Goal: Transaction & Acquisition: Obtain resource

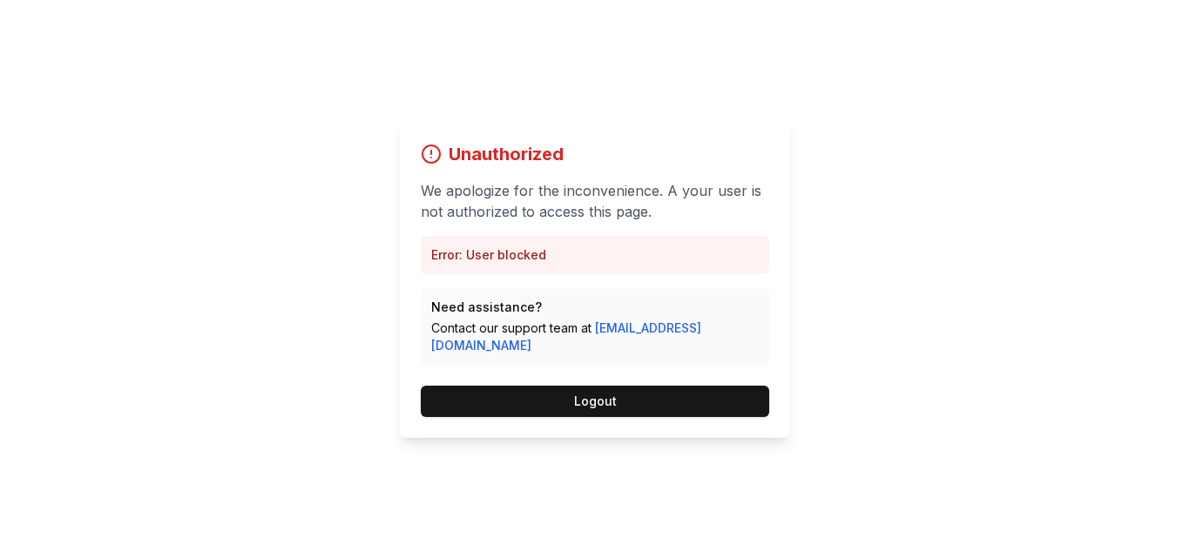
click at [904, 128] on div "Unauthorized We apologize for the inconvenience. A your user is not authorized …" at bounding box center [595, 279] width 1190 height 558
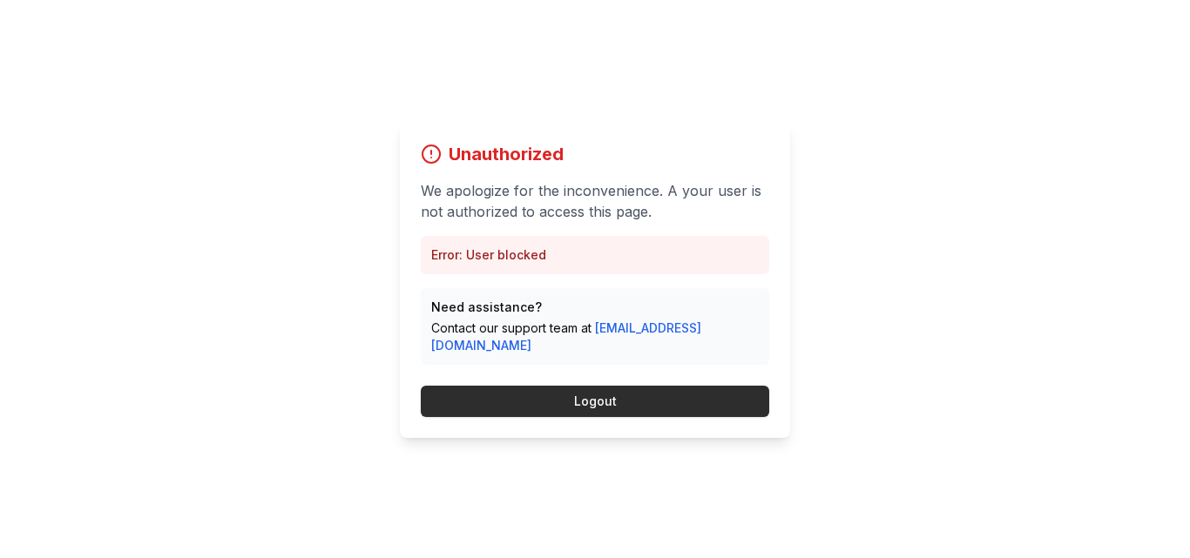
click at [576, 400] on button "Logout" at bounding box center [595, 401] width 349 height 31
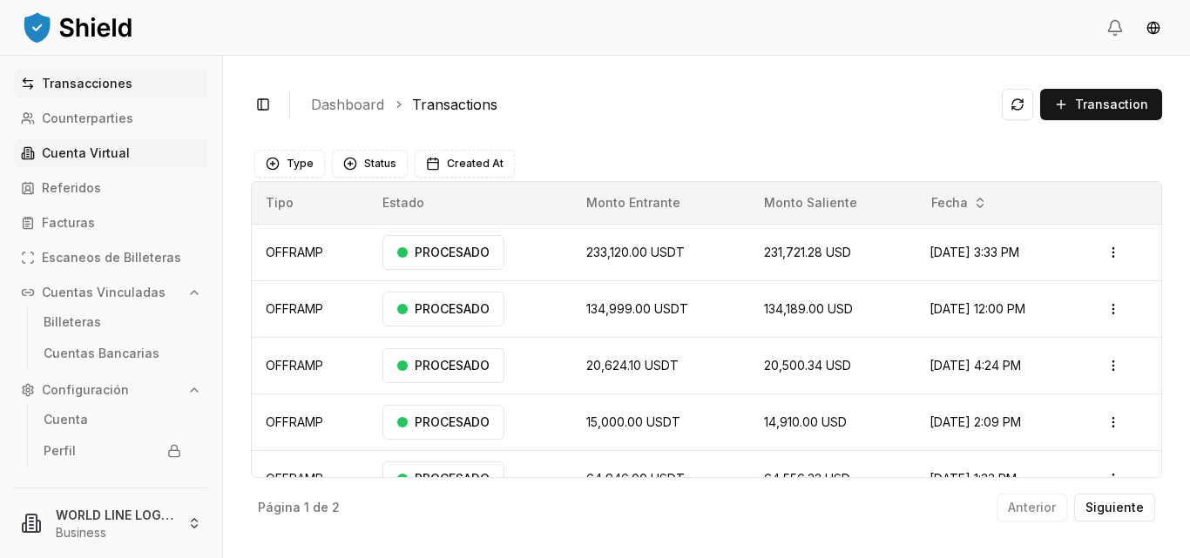
click at [111, 147] on p "Cuenta Virtual" at bounding box center [86, 153] width 88 height 12
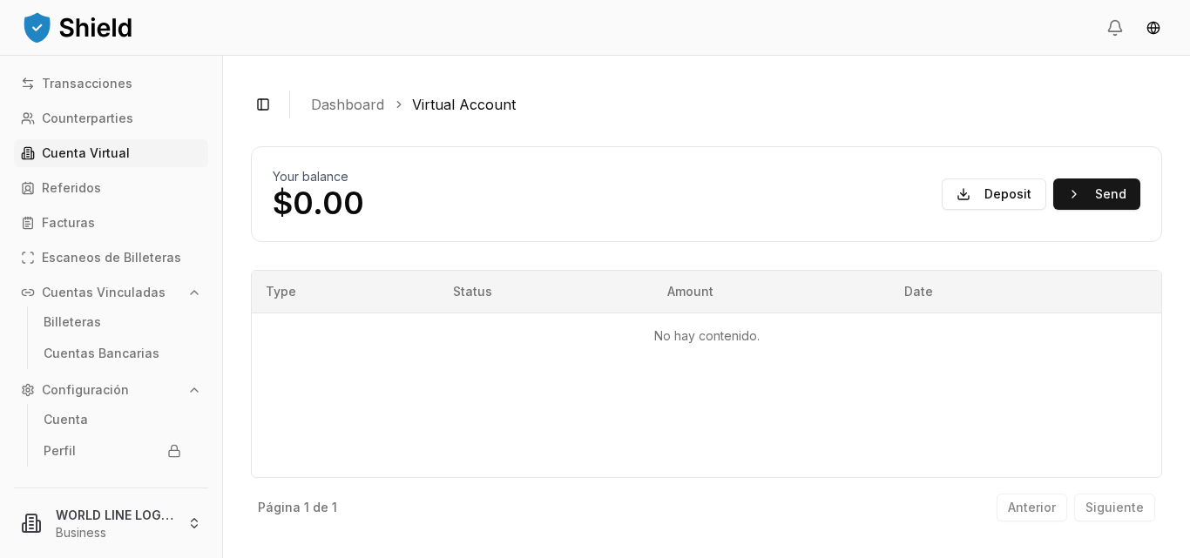
click at [344, 106] on link "Dashboard" at bounding box center [347, 104] width 73 height 21
click at [115, 152] on p "Cuenta Virtual" at bounding box center [86, 153] width 88 height 12
click at [261, 105] on button "Toggle Sidebar" at bounding box center [263, 104] width 24 height 24
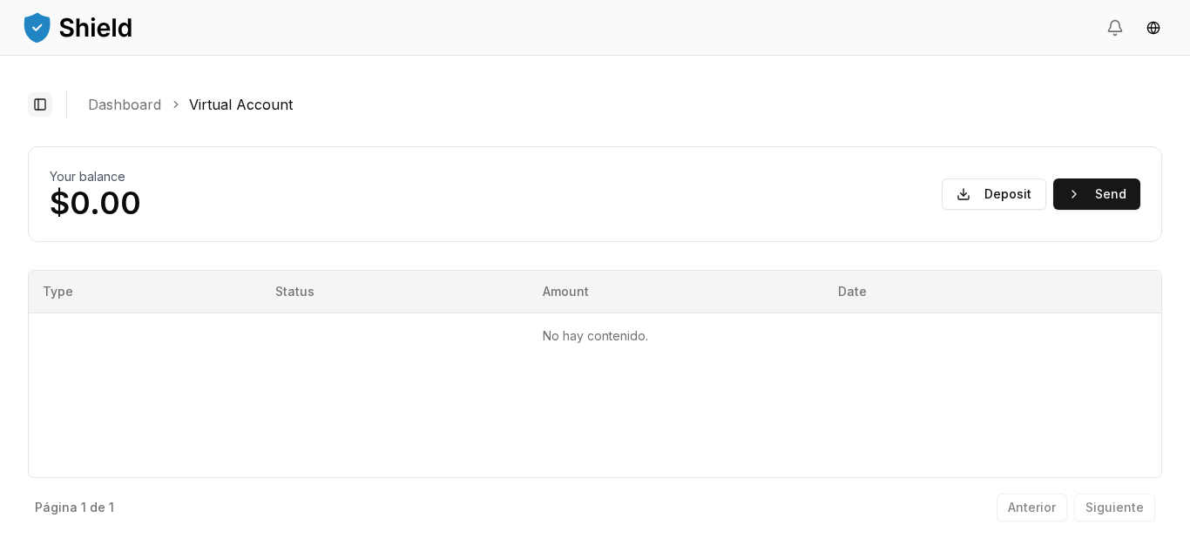
click at [41, 108] on button "Toggle Sidebar" at bounding box center [40, 104] width 24 height 24
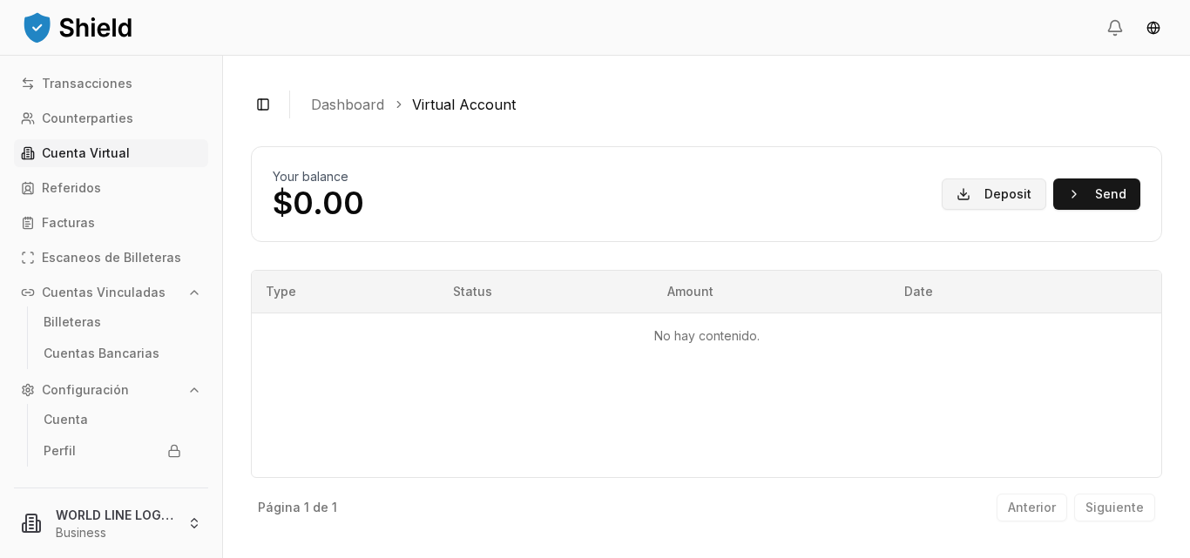
click at [1000, 187] on button "Deposit" at bounding box center [994, 194] width 105 height 31
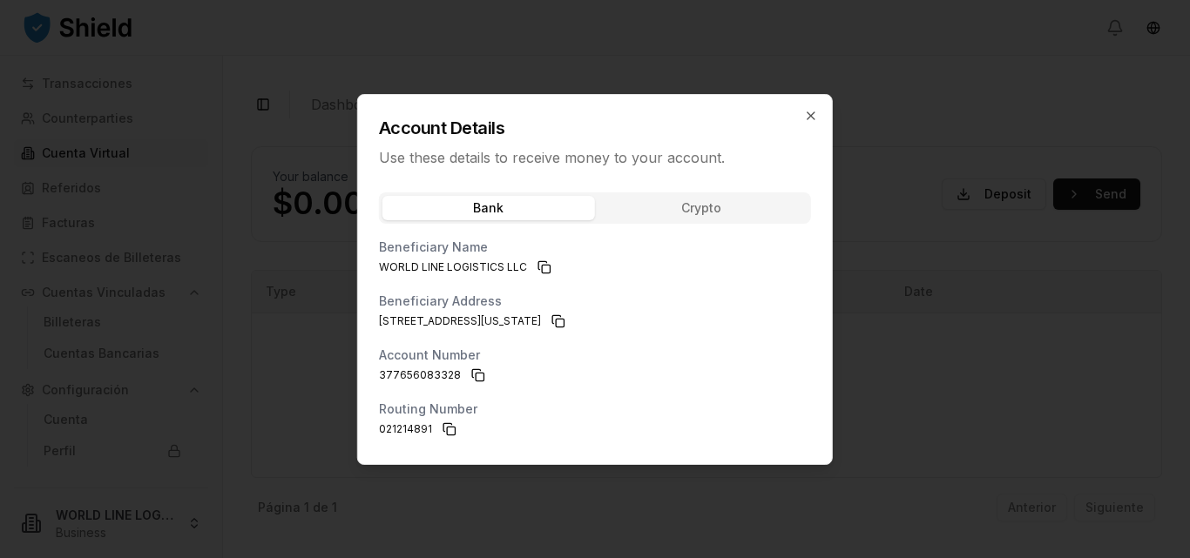
click at [703, 211] on div "Bank Crypto Beneficiary Name WORLD LINE LOGISTICS LLC Beneficiary Address 133 N…" at bounding box center [595, 323] width 474 height 282
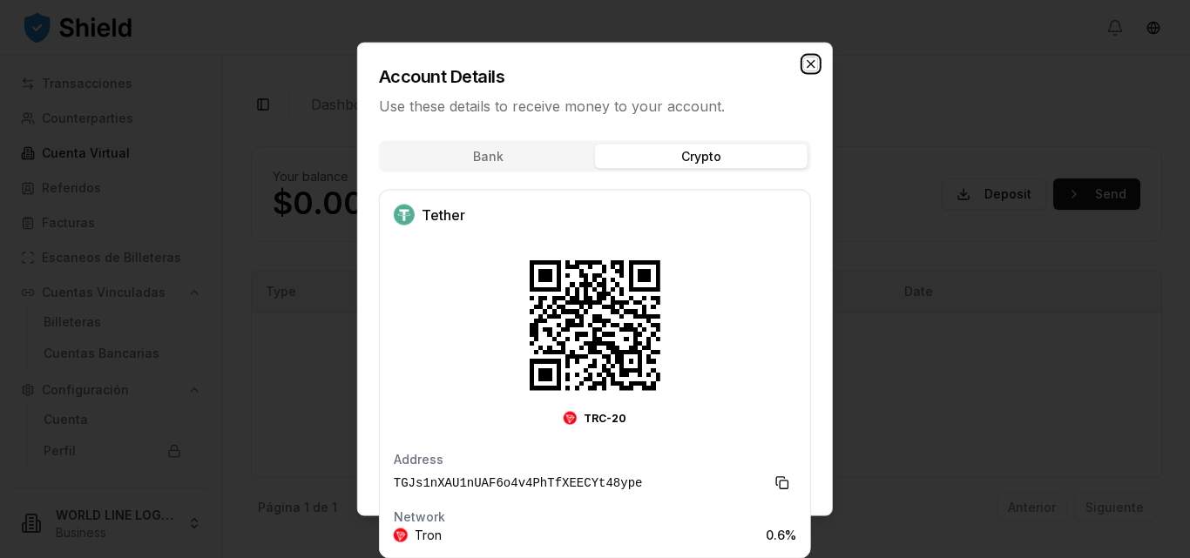
click at [809, 64] on icon "button" at bounding box center [811, 64] width 14 height 14
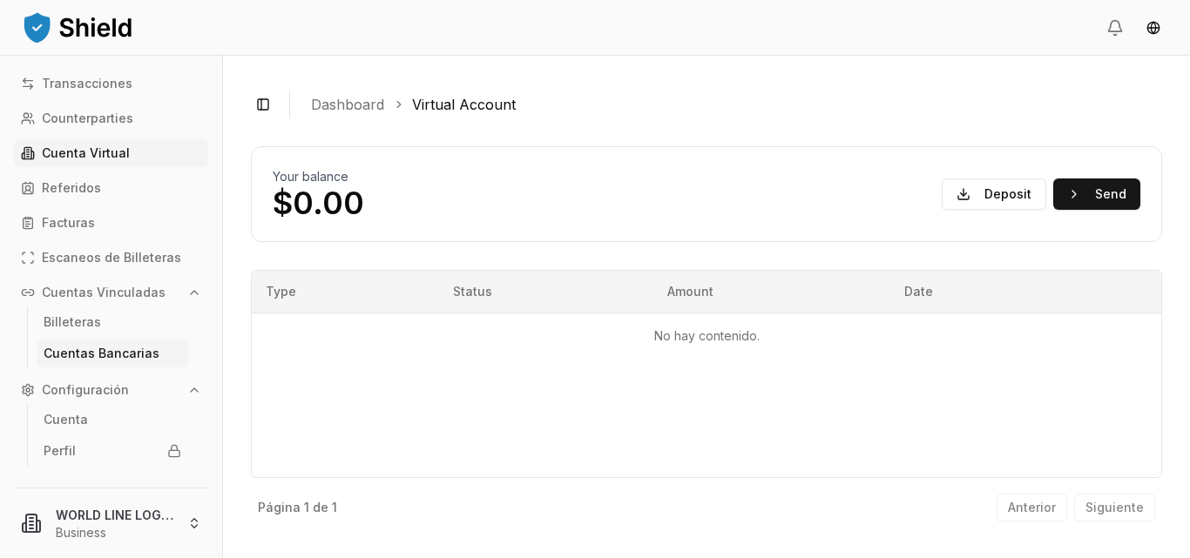
click at [112, 355] on p "Cuentas Bancarias" at bounding box center [102, 354] width 116 height 12
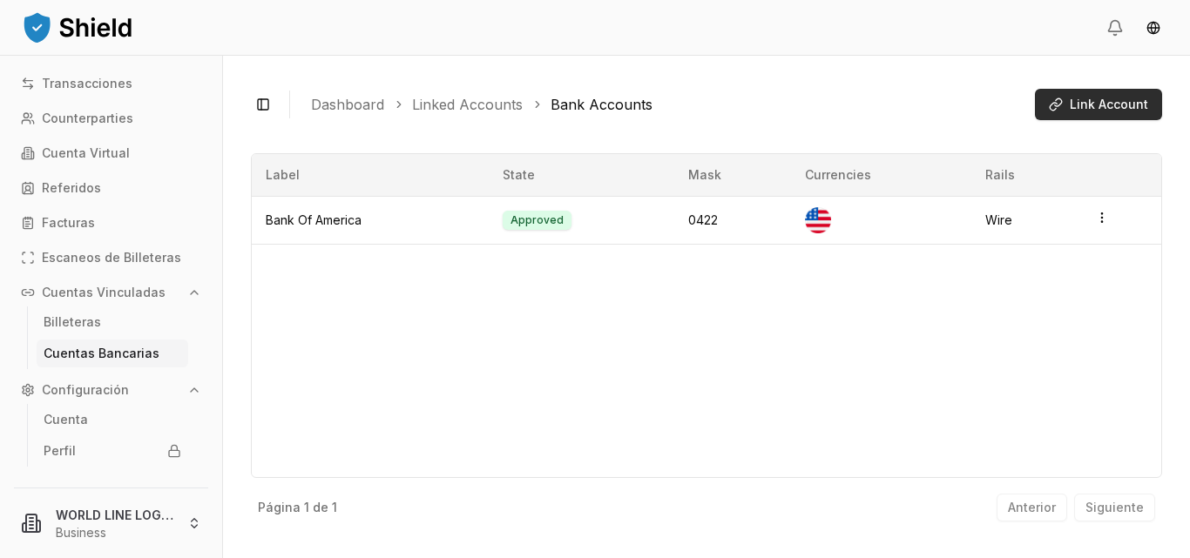
click at [1092, 102] on span "Link Account" at bounding box center [1109, 104] width 78 height 17
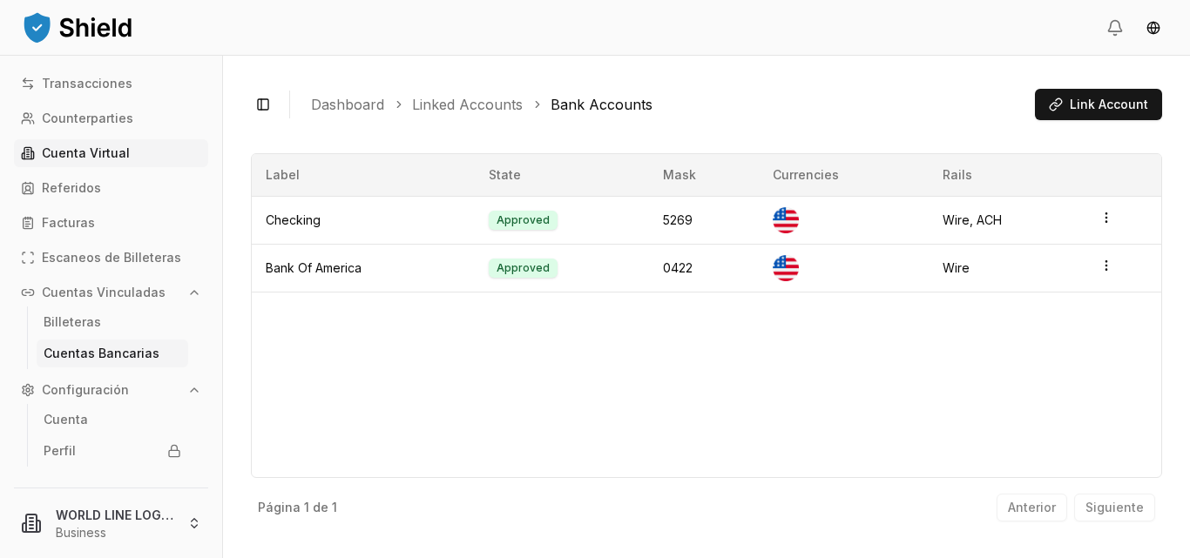
click at [91, 155] on p "Cuenta Virtual" at bounding box center [86, 153] width 88 height 12
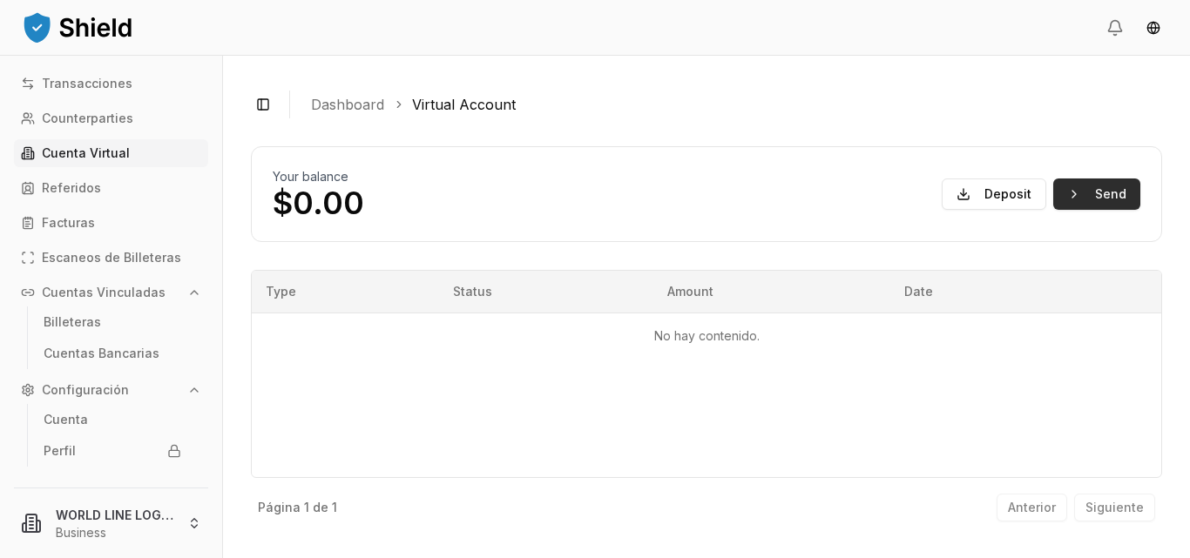
click at [1095, 202] on button "Send" at bounding box center [1096, 194] width 87 height 31
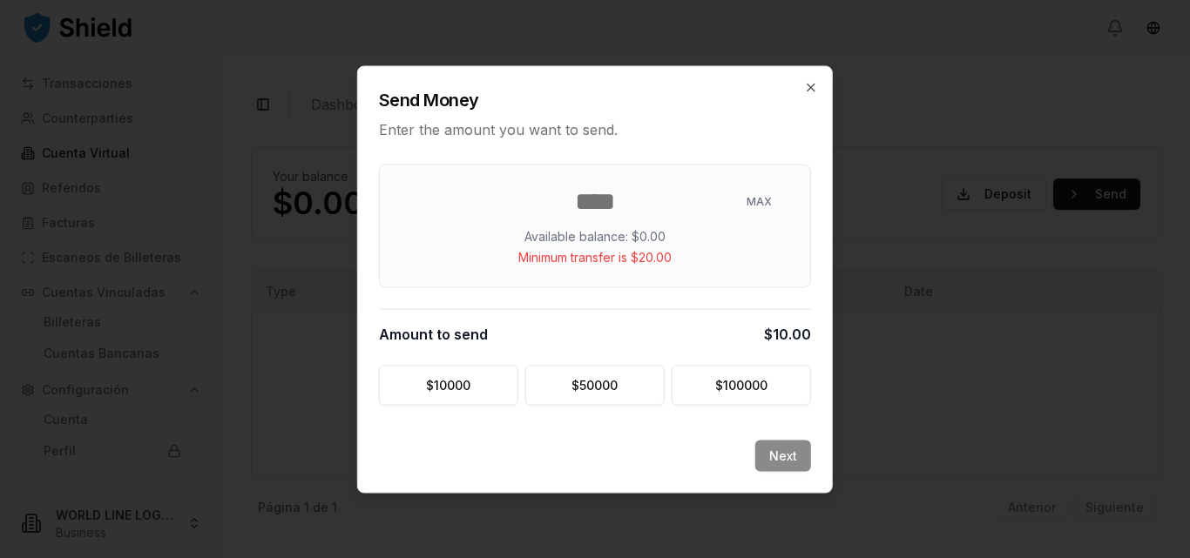
type input "*"
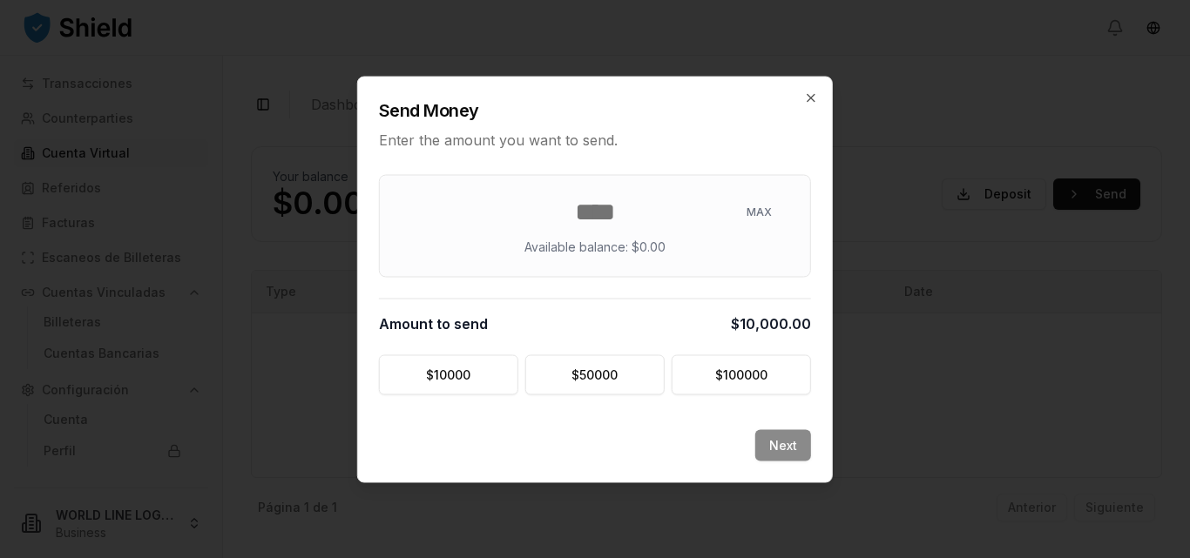
type input "*****"
click at [776, 446] on div "Next" at bounding box center [595, 456] width 474 height 52
click at [812, 98] on icon "button" at bounding box center [811, 97] width 7 height 7
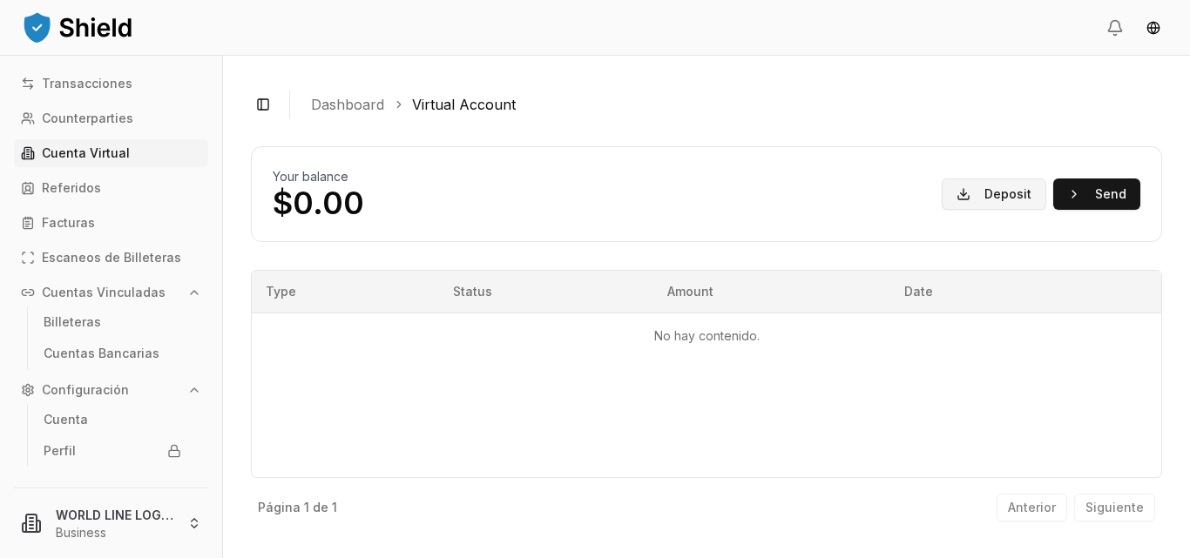
click at [985, 198] on button "Deposit" at bounding box center [994, 194] width 105 height 31
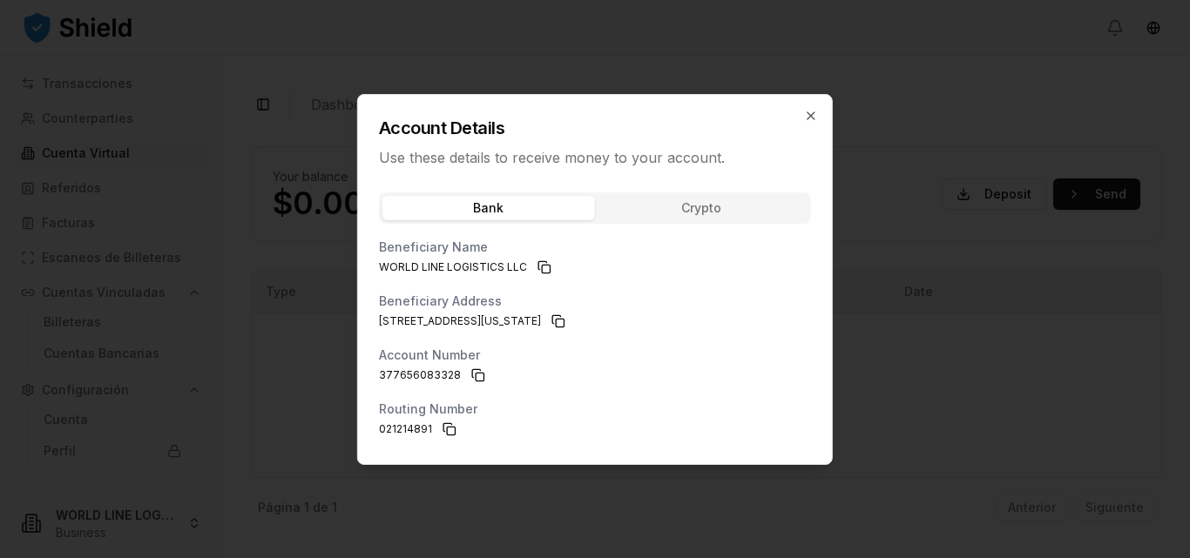
click at [702, 213] on div "Bank Crypto Beneficiary Name WORLD LINE LOGISTICS LLC Beneficiary Address 133 N…" at bounding box center [595, 323] width 474 height 282
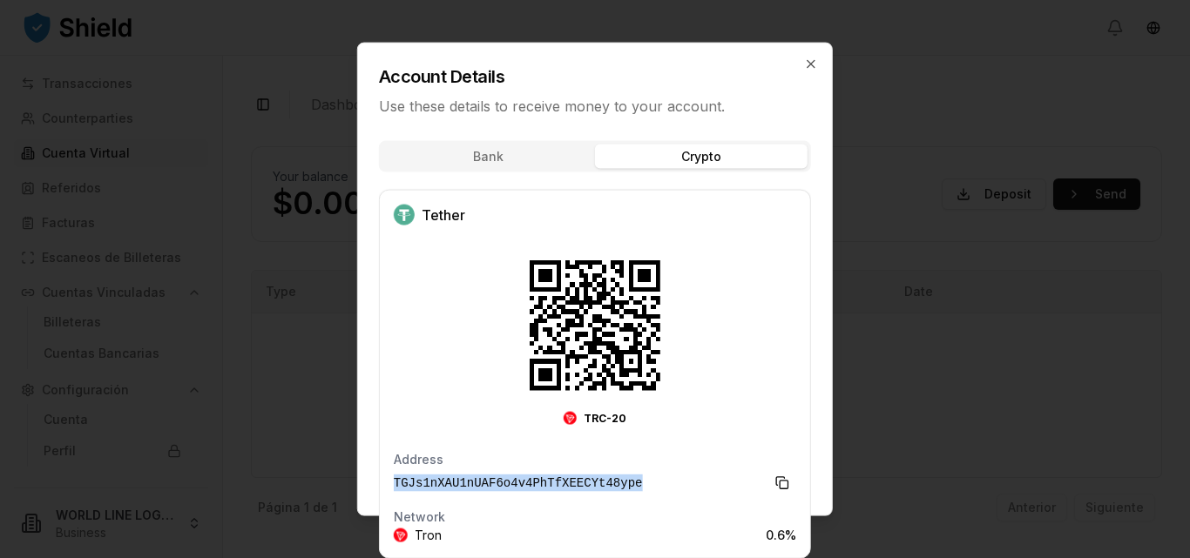
drag, startPoint x: 391, startPoint y: 479, endPoint x: 633, endPoint y: 482, distance: 242.2
click at [633, 482] on div "Tether TRC-20 Address TGJs1nXAU1nUAF6o4v4PhTfXEECYt48ype Network Tron 0.6 %" at bounding box center [595, 374] width 430 height 368
drag, startPoint x: 591, startPoint y: 482, endPoint x: 447, endPoint y: 300, distance: 232.0
click at [447, 300] on div "TRC-20" at bounding box center [595, 339] width 403 height 200
click at [782, 479] on button "Copy to clipboard" at bounding box center [782, 483] width 28 height 28
